Goal: Information Seeking & Learning: Find specific fact

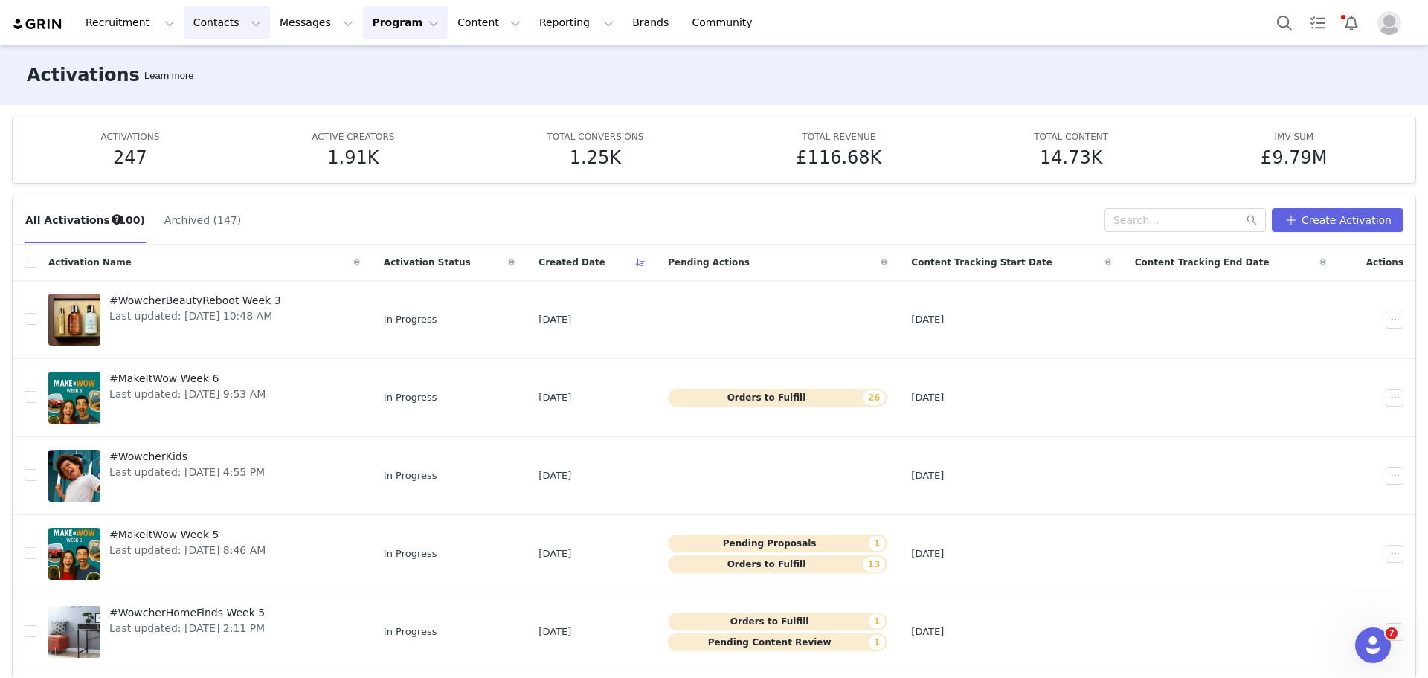
click at [232, 20] on button "Contacts Contacts" at bounding box center [227, 22] width 86 height 33
click at [248, 61] on div "Creators" at bounding box center [229, 66] width 100 height 16
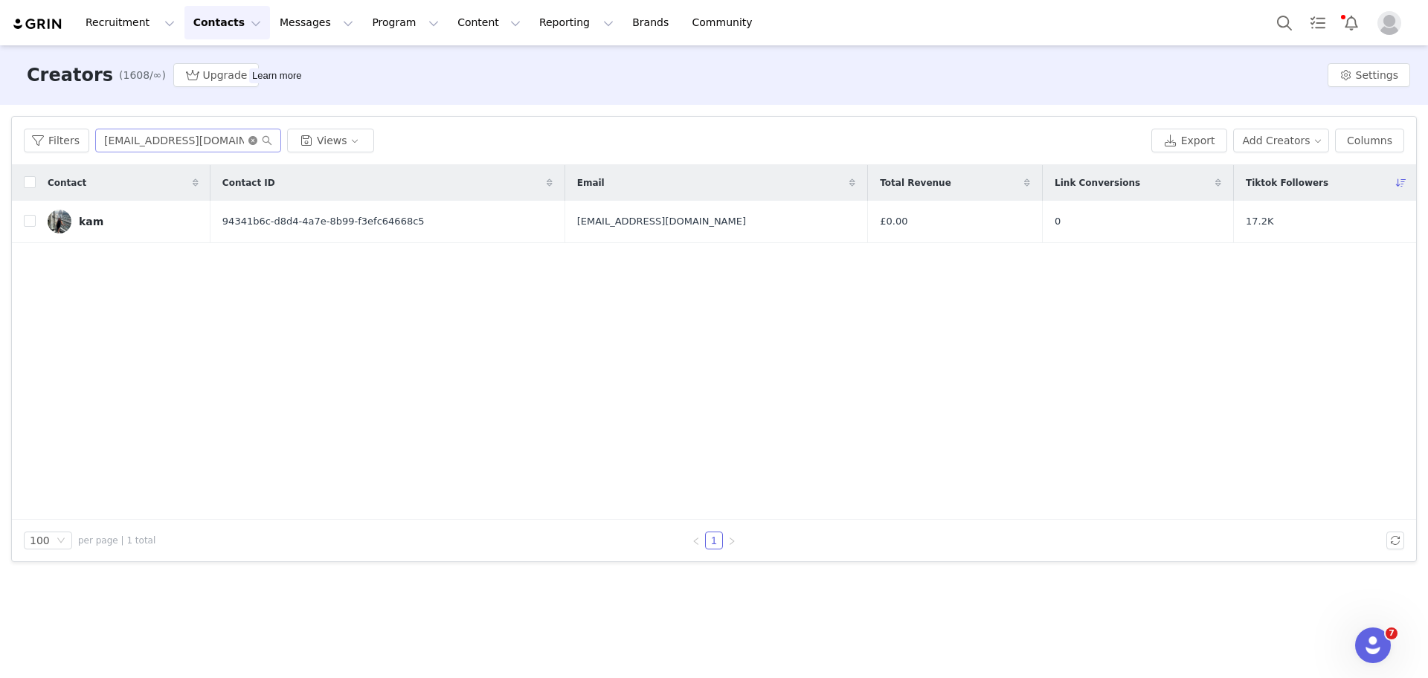
click at [251, 142] on icon "icon: close-circle" at bounding box center [252, 140] width 9 height 9
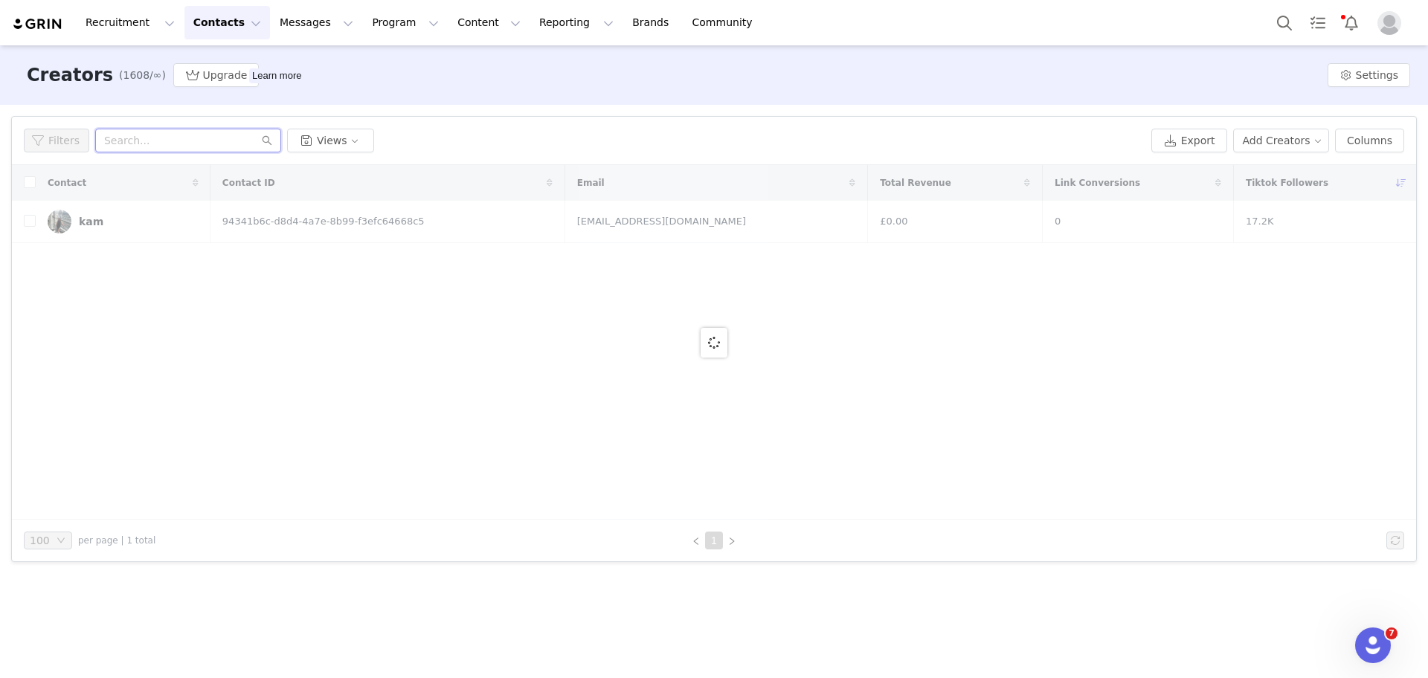
click at [210, 138] on input "text" at bounding box center [188, 141] width 186 height 24
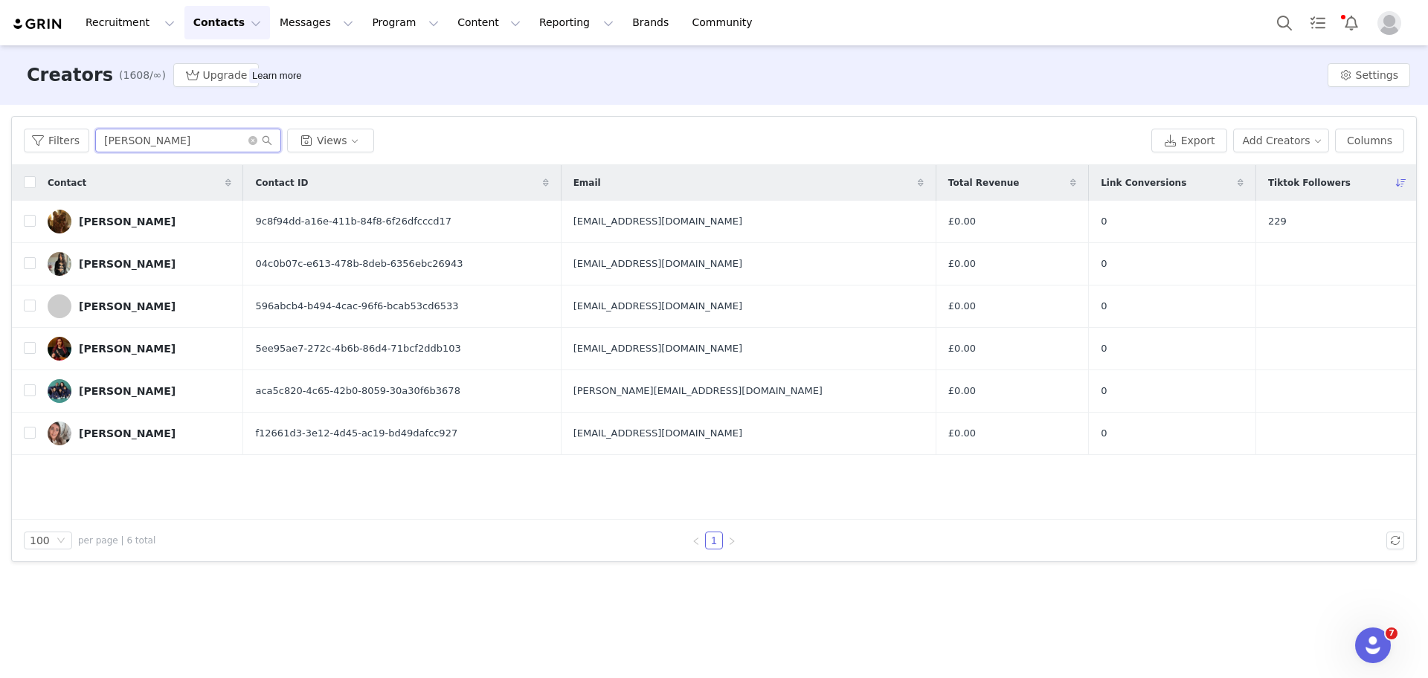
drag, startPoint x: 173, startPoint y: 141, endPoint x: 153, endPoint y: 142, distance: 19.4
click at [153, 142] on input "[PERSON_NAME]" at bounding box center [188, 141] width 186 height 24
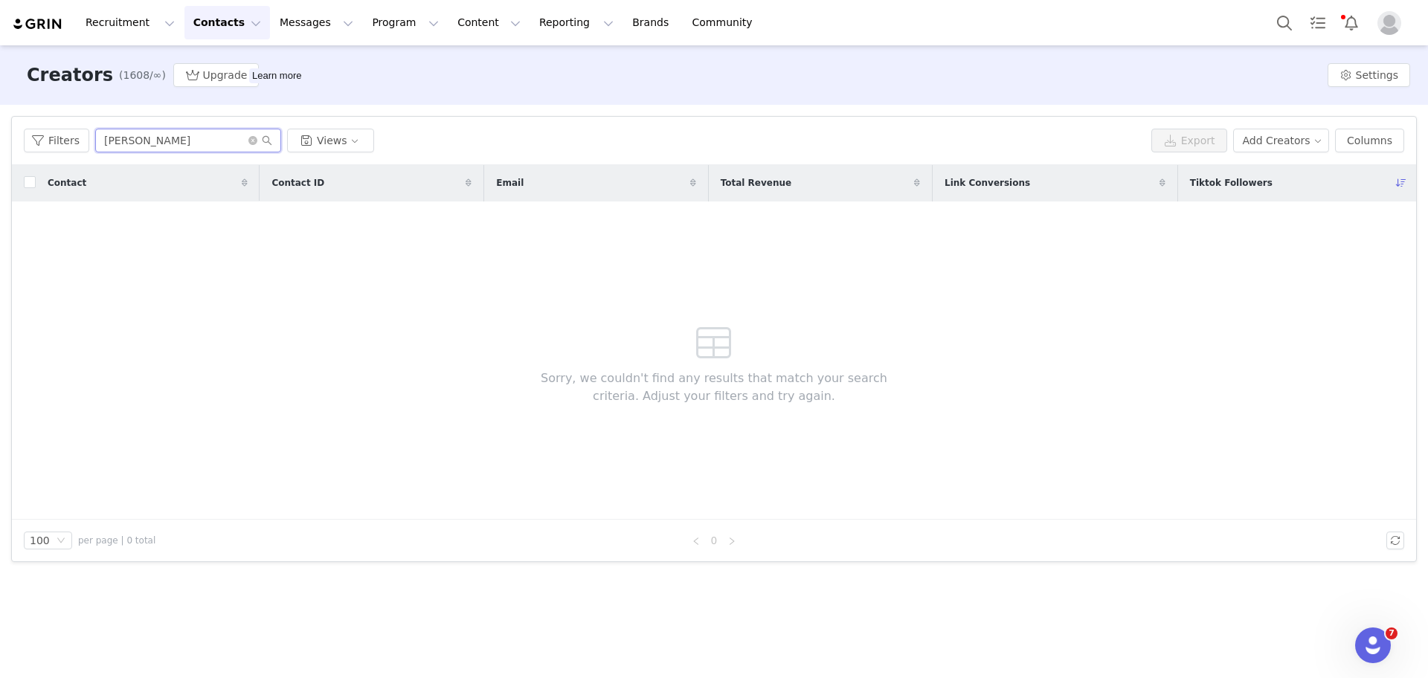
drag, startPoint x: 152, startPoint y: 149, endPoint x: 42, endPoint y: 123, distance: 113.1
click at [42, 123] on div "Filters [PERSON_NAME] Views Export Add Creators Columns" at bounding box center [714, 141] width 1404 height 48
drag, startPoint x: 158, startPoint y: 136, endPoint x: 10, endPoint y: 127, distance: 148.3
click at [10, 127] on div "Filters Filter Logic And Or Archived Select Owner Select Contact Tag Select Net…" at bounding box center [714, 339] width 1428 height 469
paste input "[EMAIL_ADDRESS][DOMAIN_NAME]"
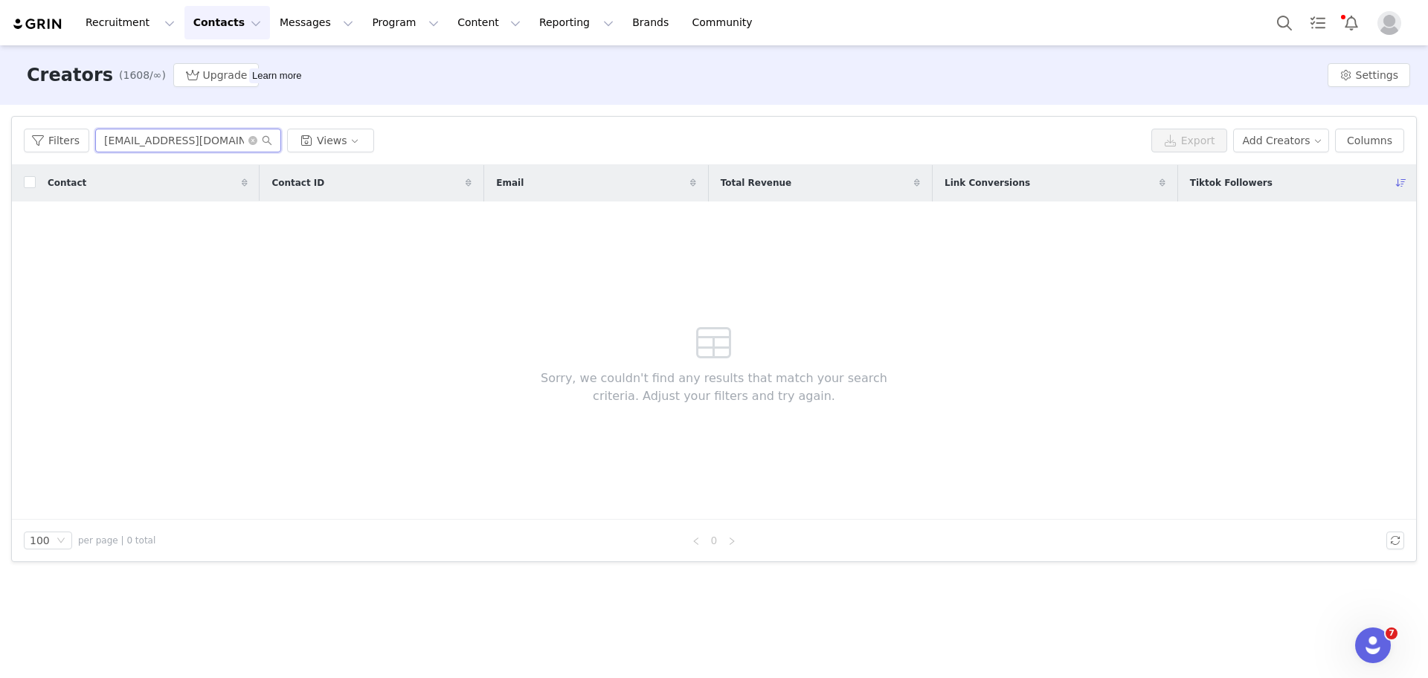
type input "[EMAIL_ADDRESS][DOMAIN_NAME]"
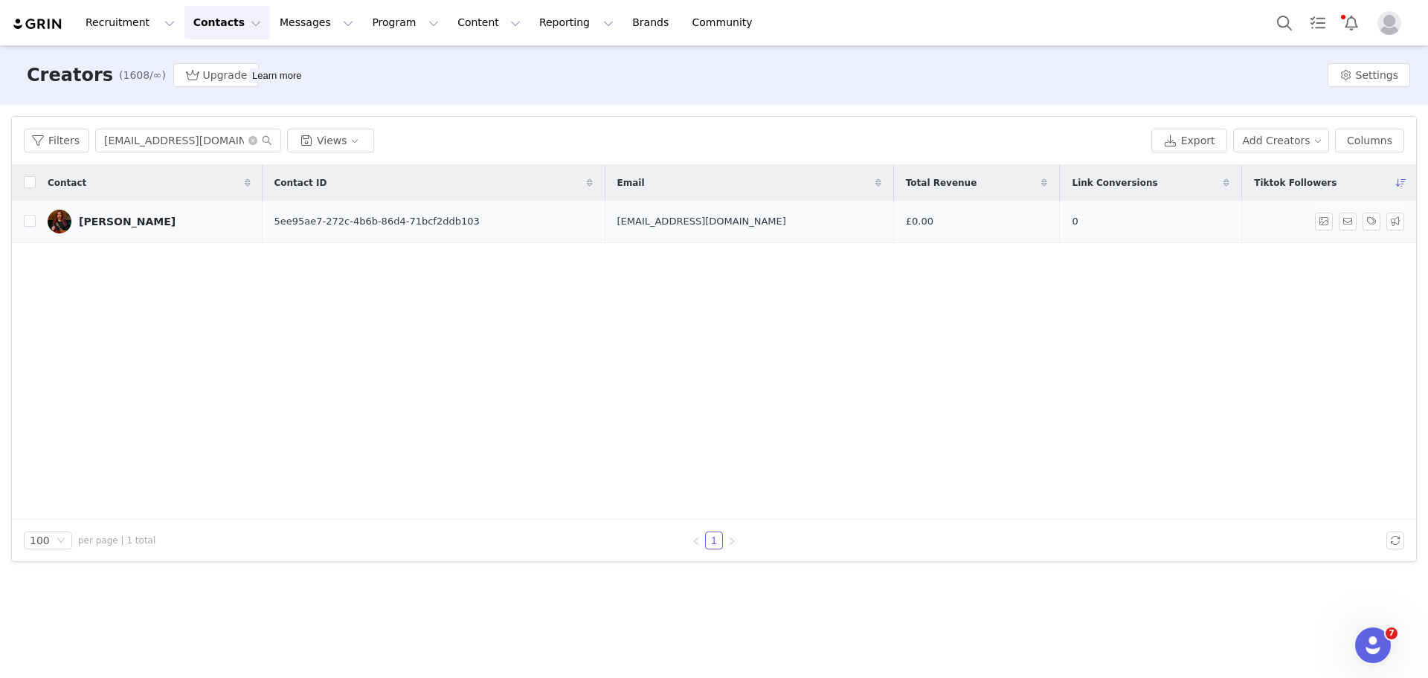
click at [97, 220] on div "[PERSON_NAME]" at bounding box center [127, 222] width 97 height 12
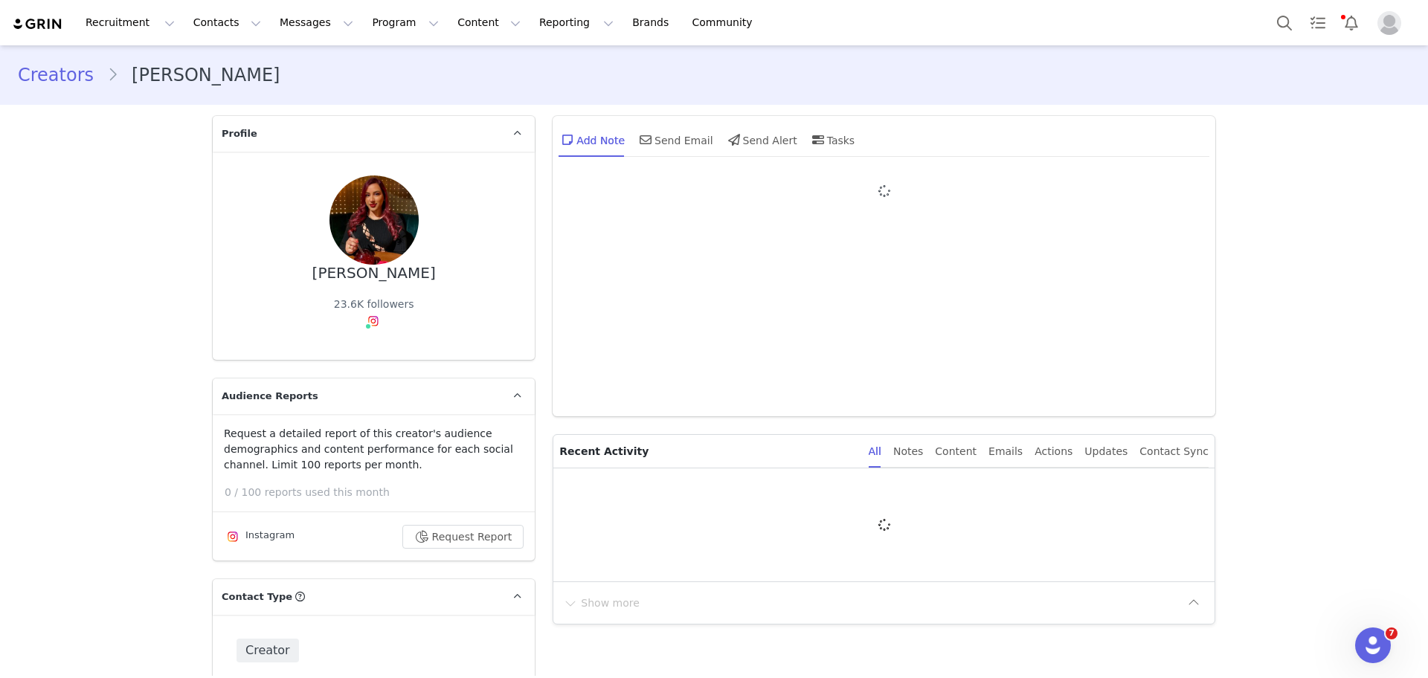
type input "+1 ([GEOGRAPHIC_DATA])"
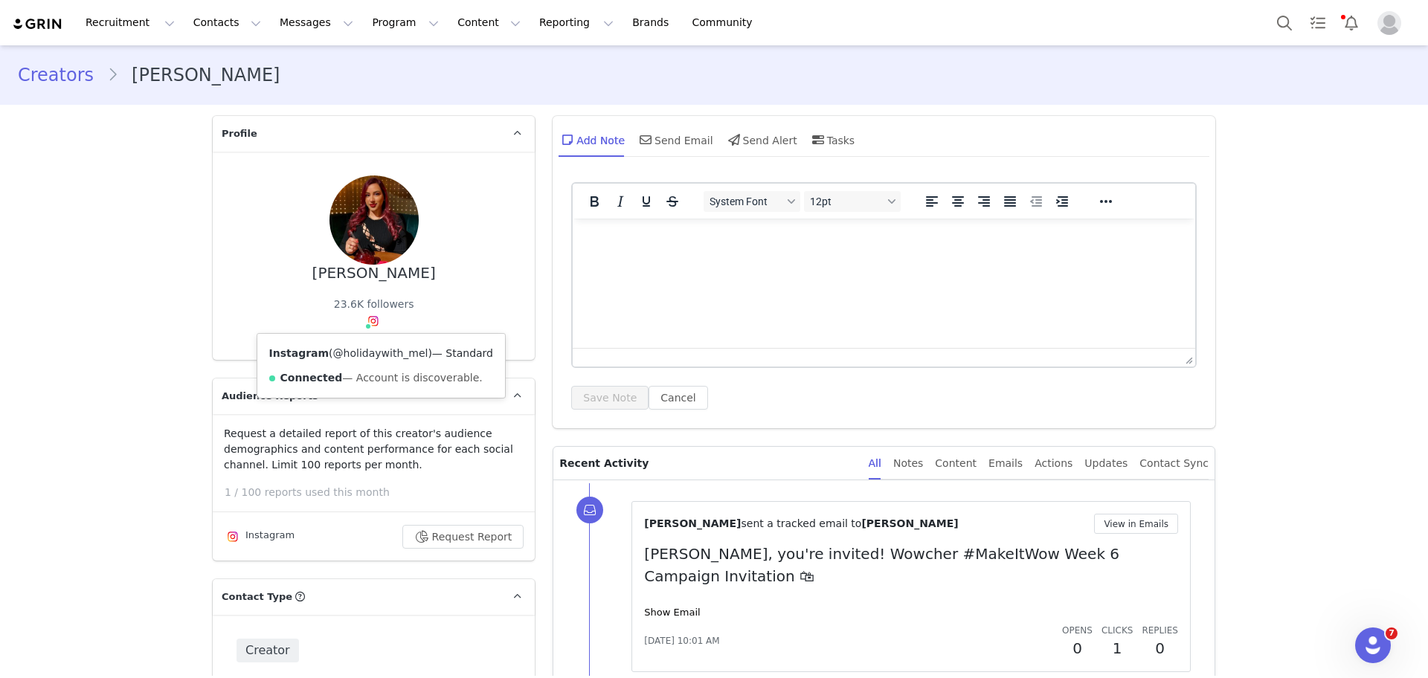
click at [375, 347] on link "@holidaywith_mel" at bounding box center [380, 353] width 95 height 12
